Goal: Transaction & Acquisition: Download file/media

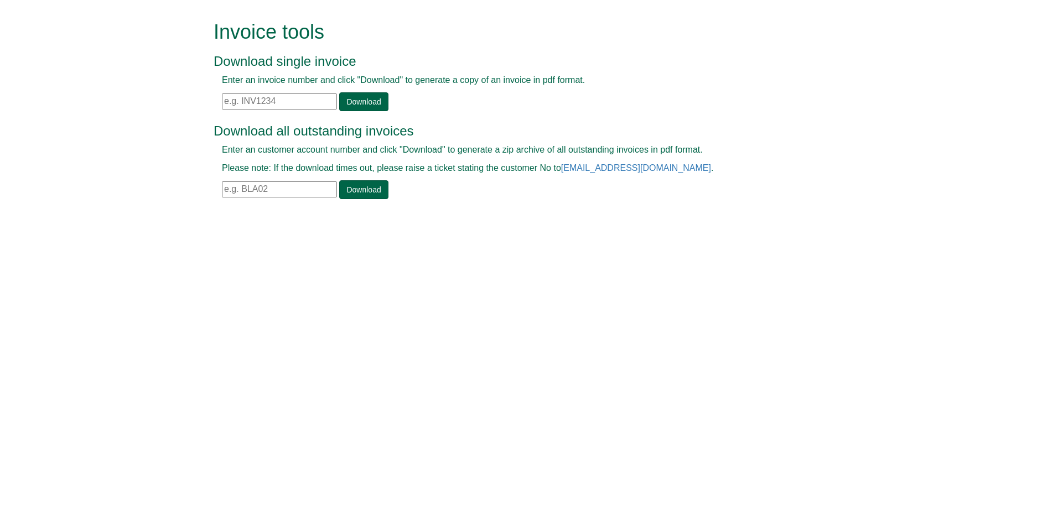
click at [273, 95] on input "text" at bounding box center [279, 101] width 115 height 16
paste input "INV1382583"
click at [347, 107] on link "Download" at bounding box center [363, 101] width 49 height 19
click at [283, 102] on input "INV1382583" at bounding box center [279, 101] width 115 height 16
click at [373, 106] on link "Download" at bounding box center [363, 101] width 49 height 19
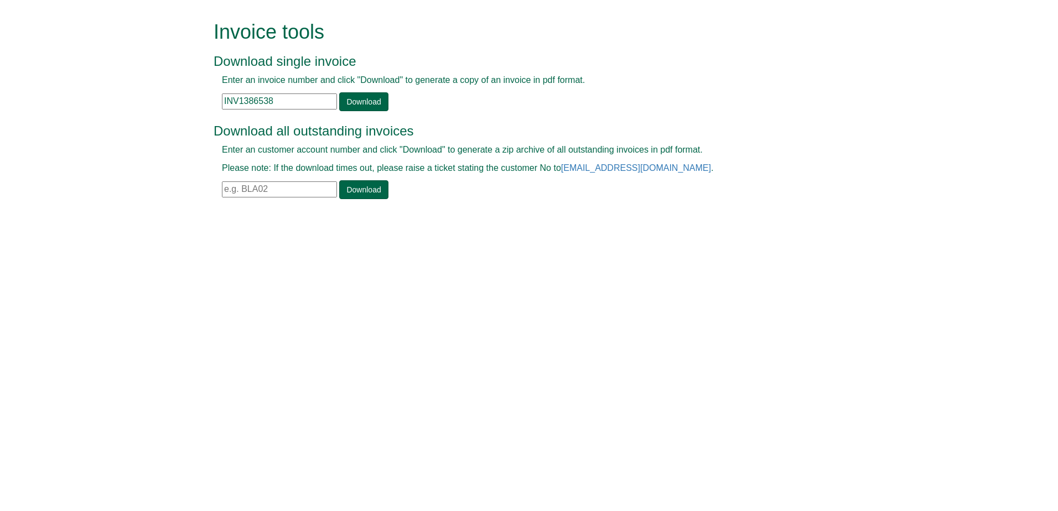
drag, startPoint x: 285, startPoint y: 101, endPoint x: 147, endPoint y: 105, distance: 137.8
click at [147, 105] on form "Invoice tools Download single invoice Enter an invoice number and click "Downlo…" at bounding box center [529, 111] width 1058 height 222
paste input "3910"
type input "INV1383910"
click at [361, 98] on link "Download" at bounding box center [363, 101] width 49 height 19
